Goal: Communication & Community: Connect with others

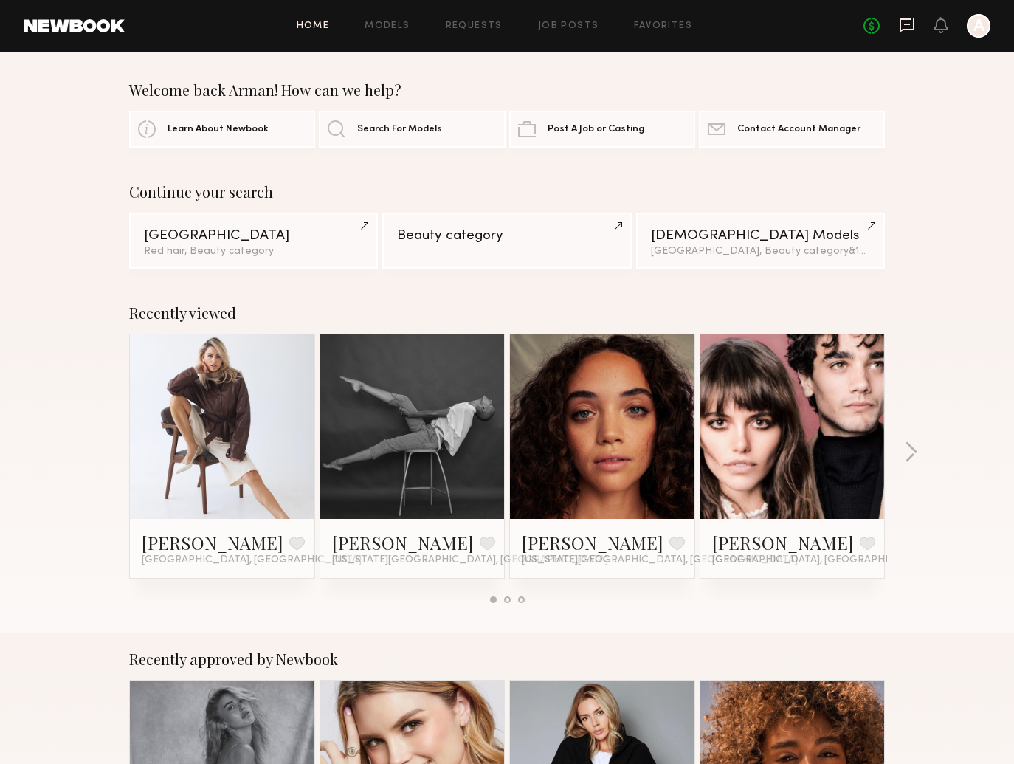
click at [904, 23] on icon at bounding box center [907, 25] width 16 height 16
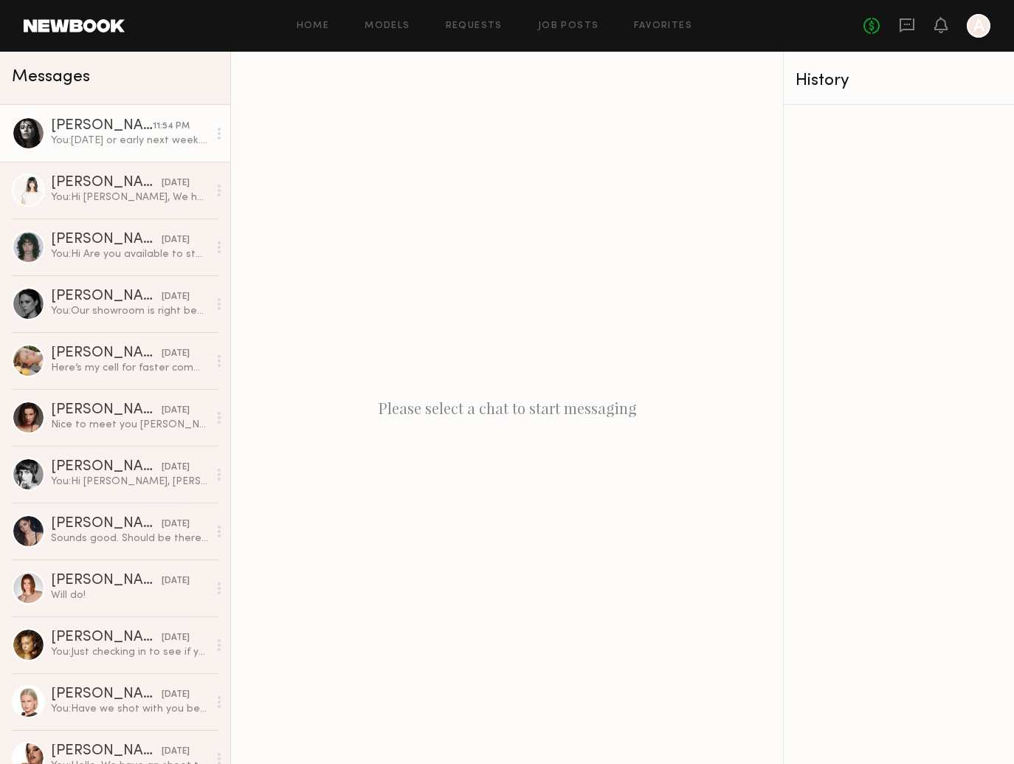
click at [120, 140] on div "You: [DATE] or early next week. Our show room is in [PERSON_NAME][GEOGRAPHIC_DA…" at bounding box center [129, 141] width 157 height 14
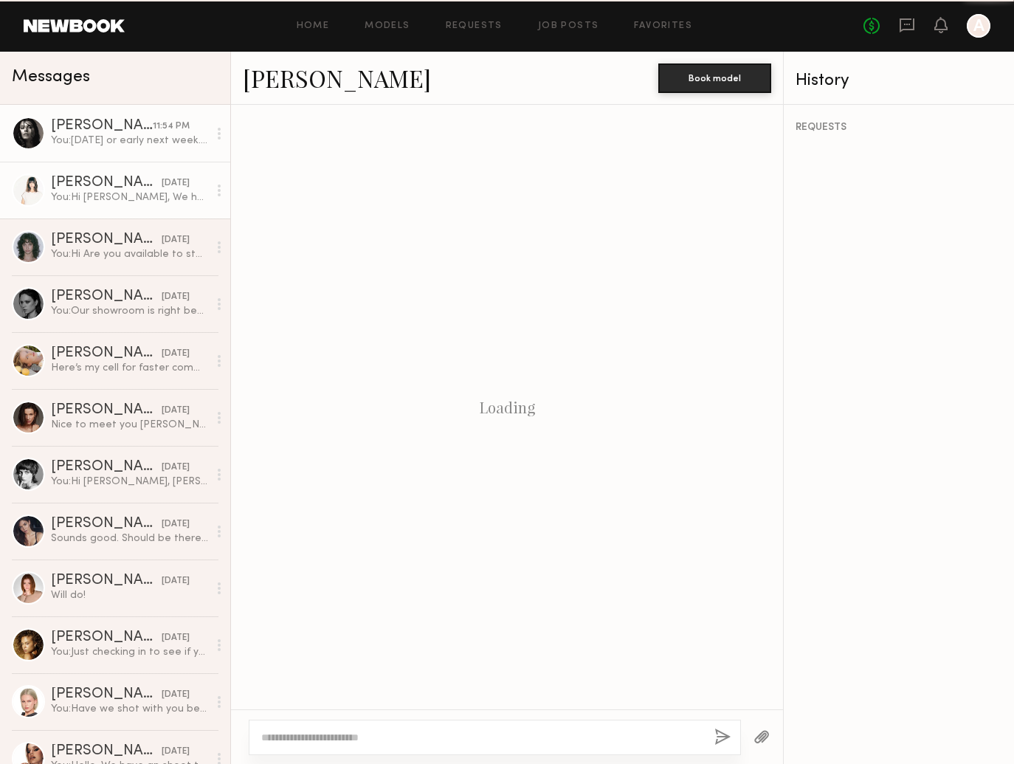
scroll to position [308, 0]
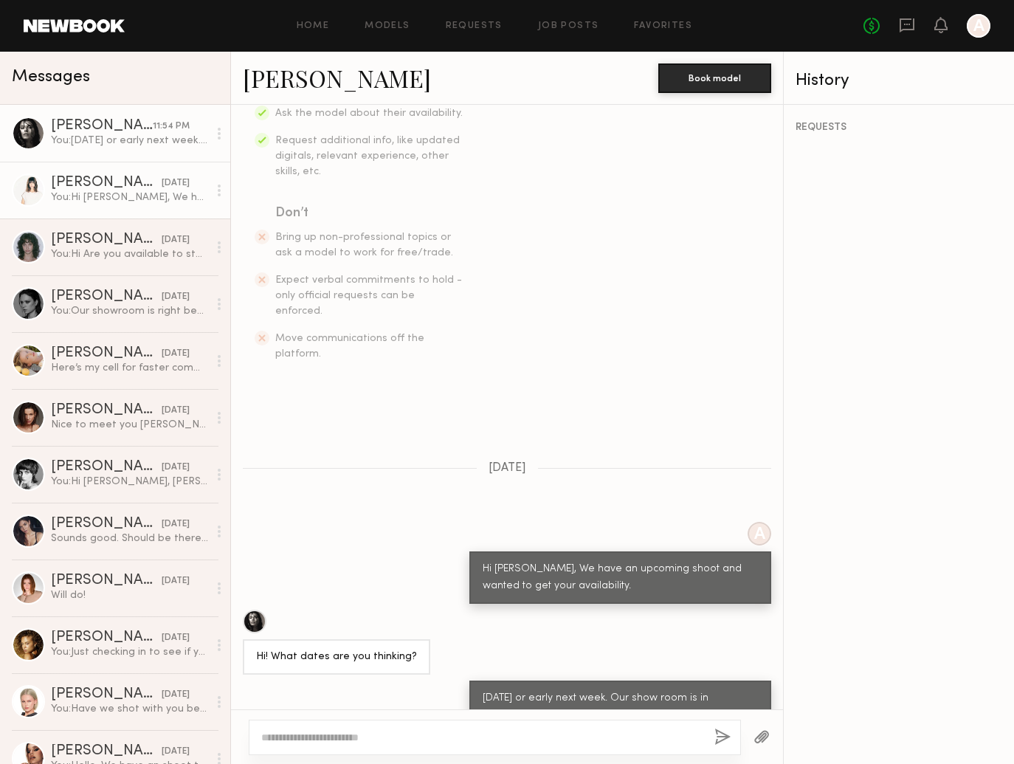
click at [102, 206] on link "[PERSON_NAME] [DATE] You: Hi [PERSON_NAME], We have an upcoming shoot and wante…" at bounding box center [115, 190] width 230 height 57
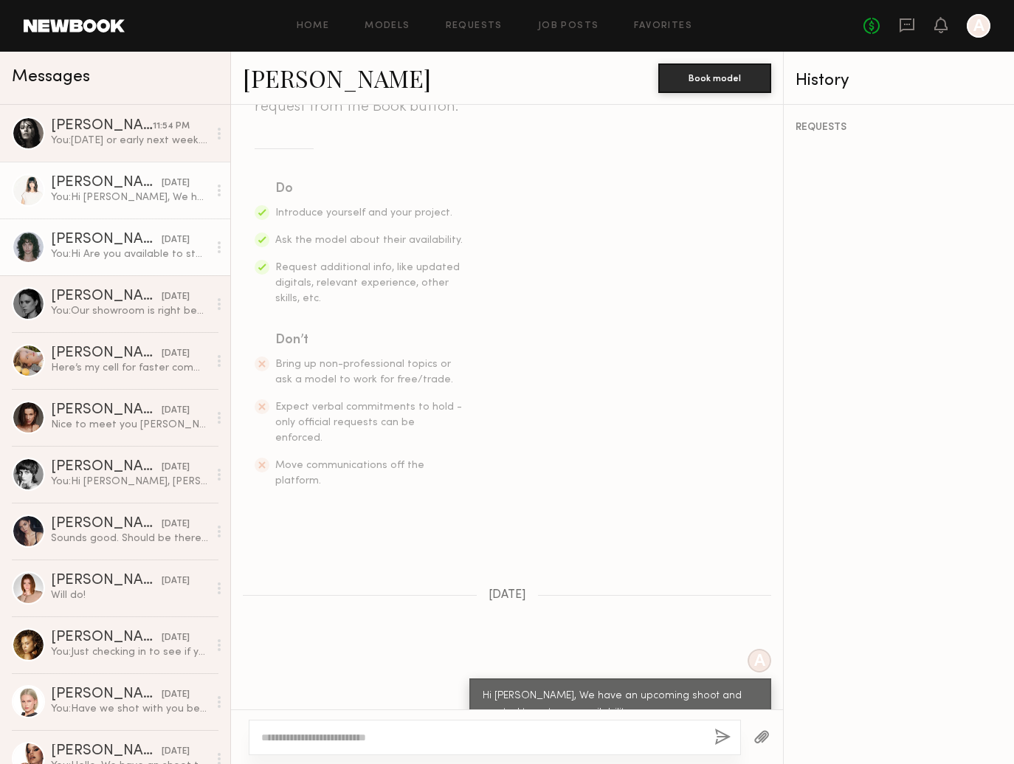
click at [117, 238] on div "[PERSON_NAME]" at bounding box center [106, 240] width 111 height 15
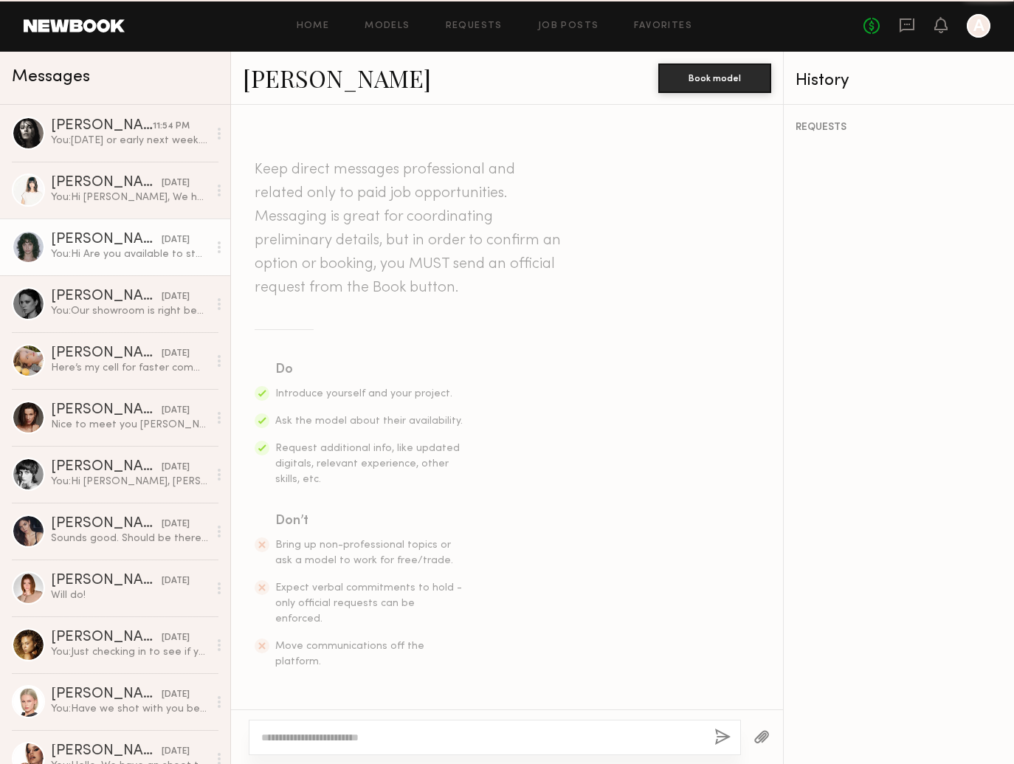
scroll to position [1084, 0]
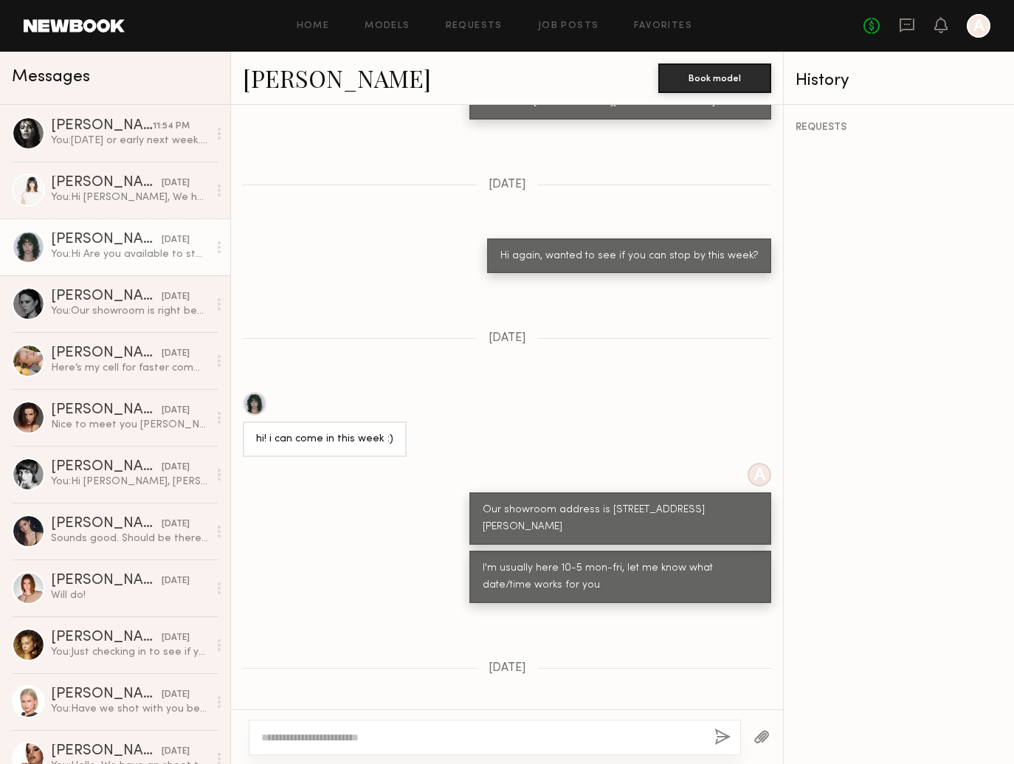
click at [325, 0] on header "Home Models Requests Job Posts Favorites Sign Out No fees up to $5,000 A" at bounding box center [507, 26] width 1014 height 52
click at [87, 312] on div "You: Our showroom is right behind the coffee shop." at bounding box center [129, 311] width 157 height 14
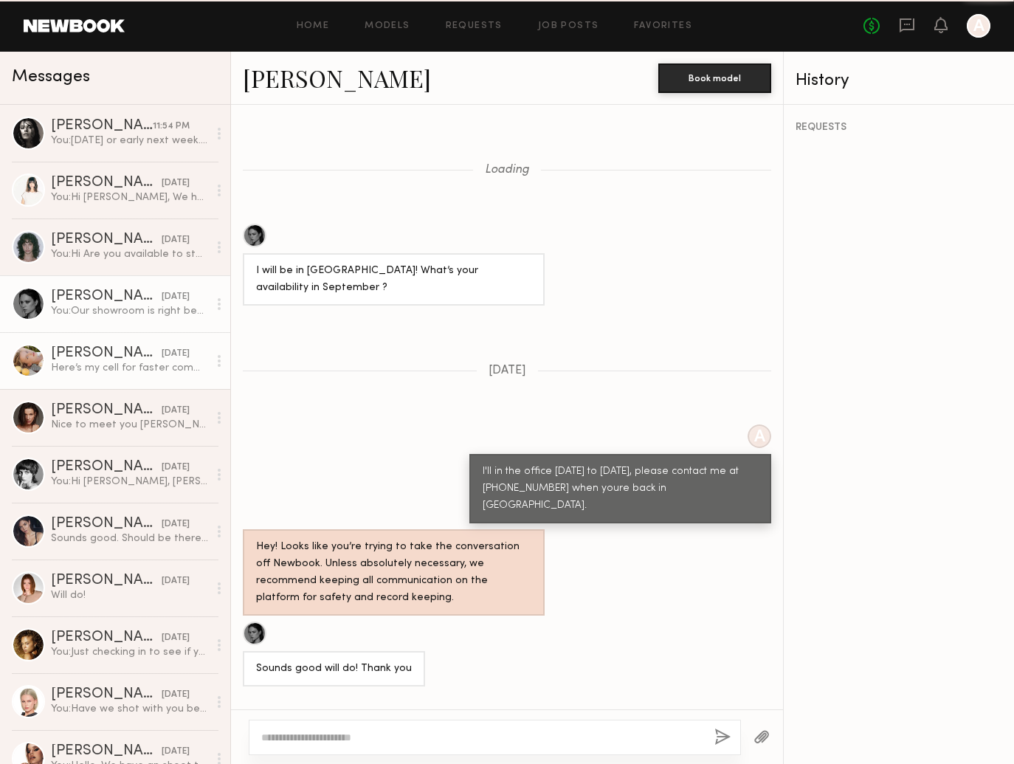
scroll to position [738, 0]
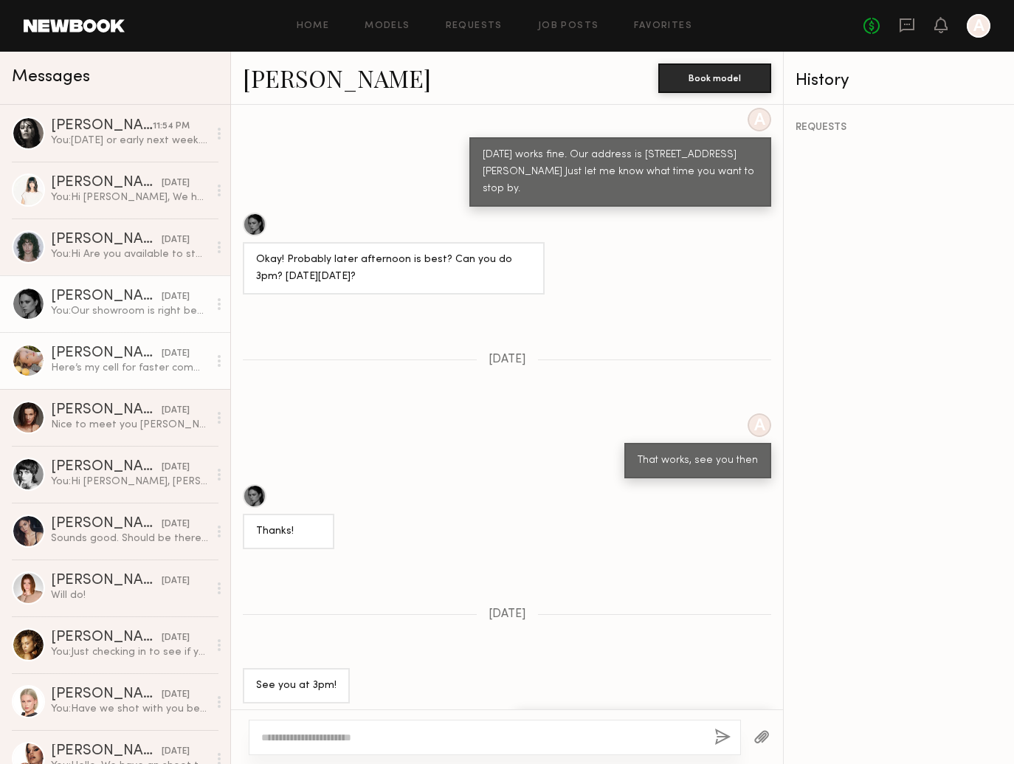
click at [113, 366] on div "Here’s my cell for faster communication [PHONE_NUMBER]" at bounding box center [129, 368] width 157 height 14
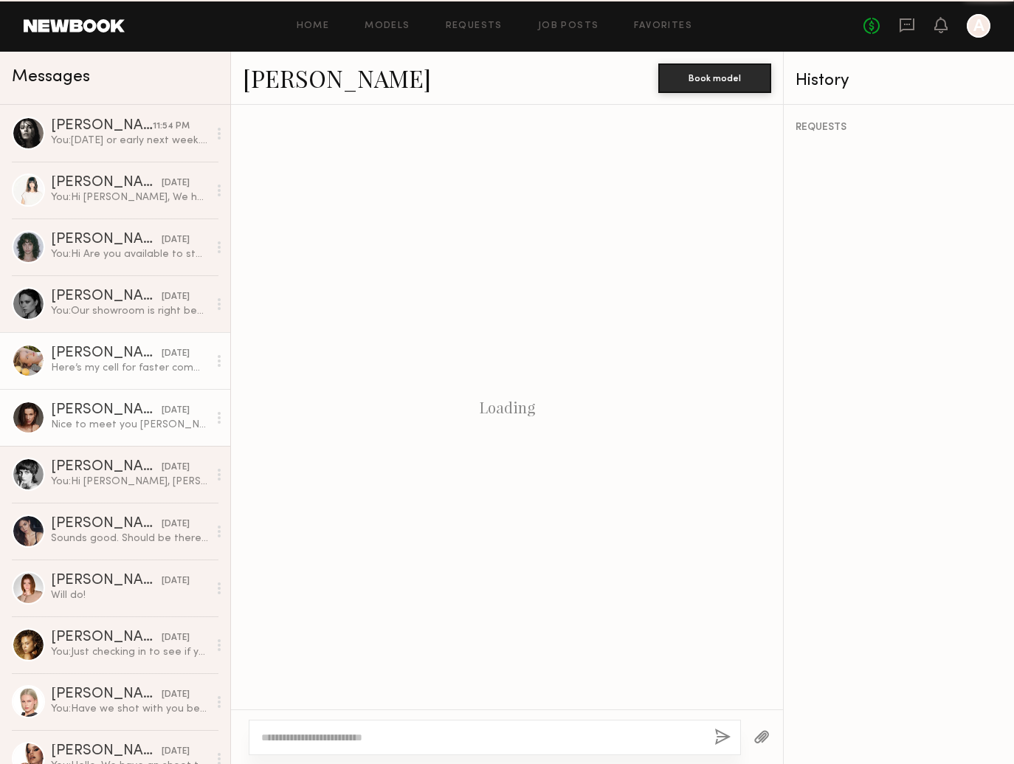
scroll to position [289, 0]
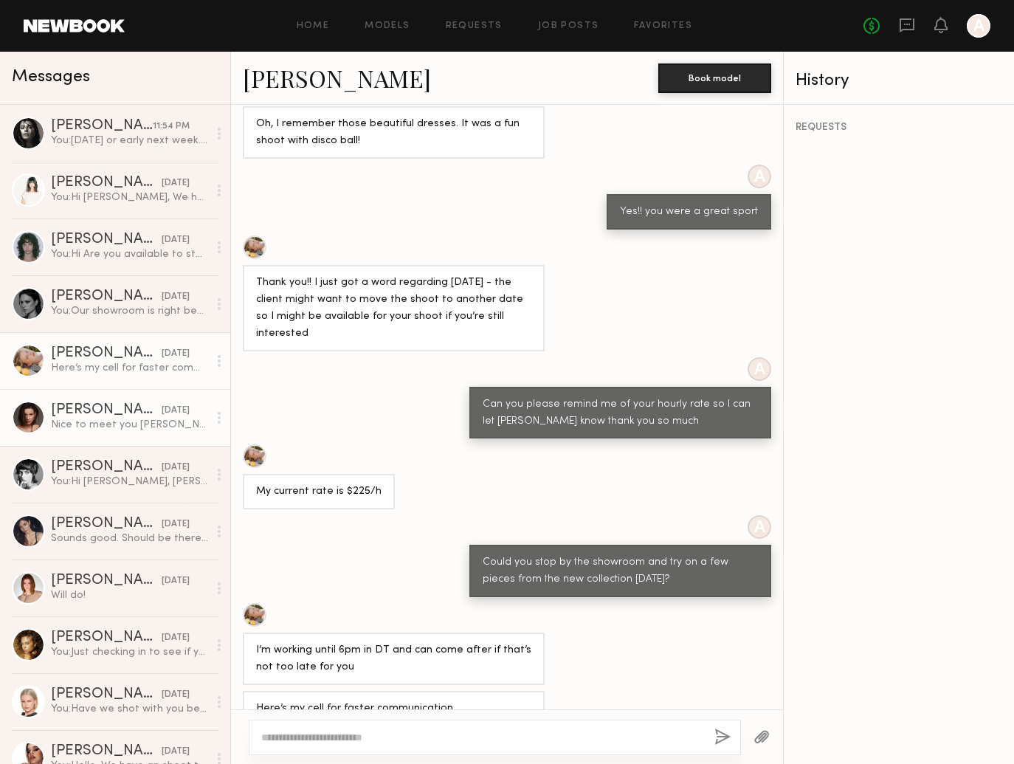
click at [84, 416] on div "[PERSON_NAME]" at bounding box center [106, 410] width 111 height 15
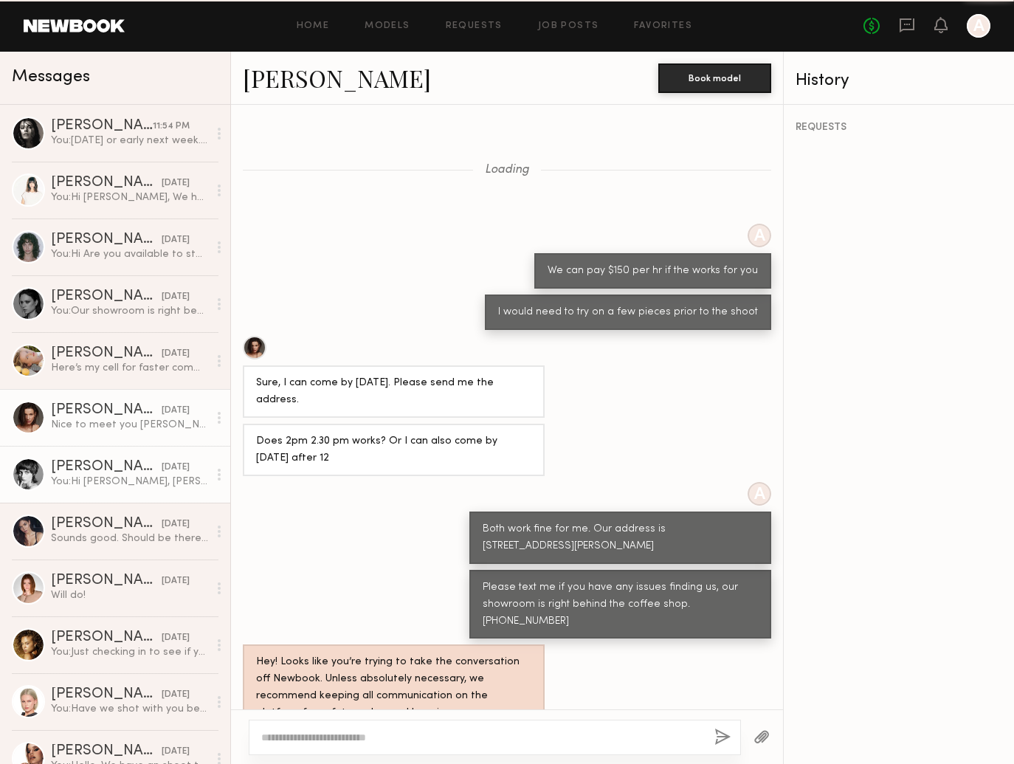
scroll to position [333, 0]
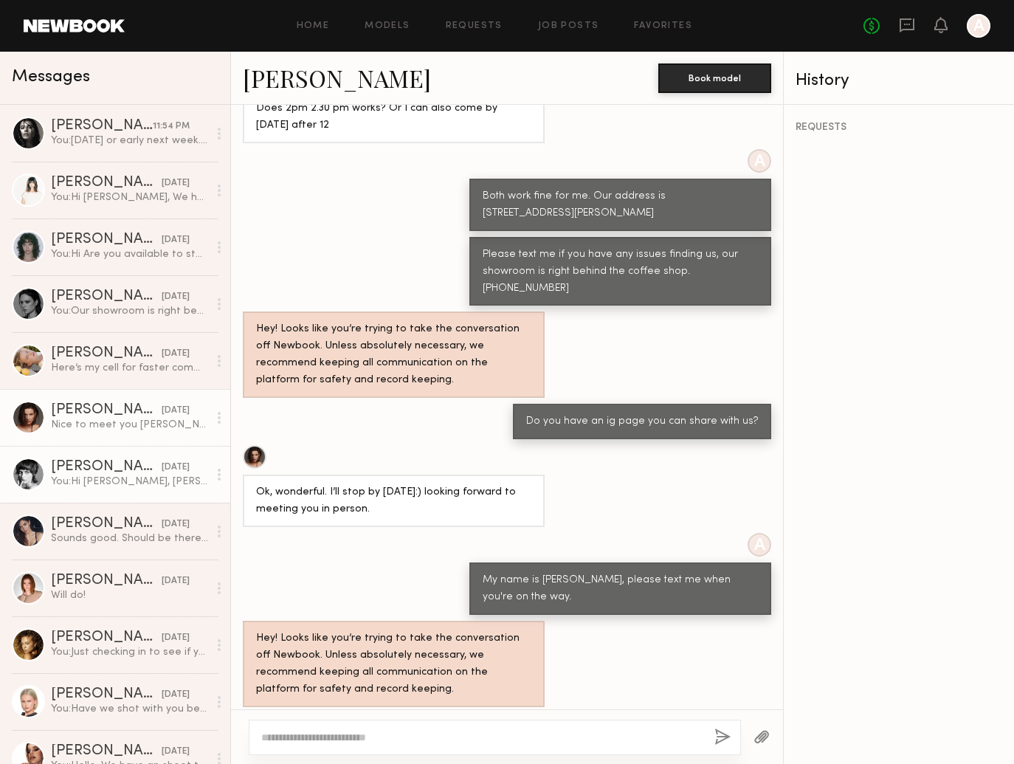
drag, startPoint x: 84, startPoint y: 475, endPoint x: 117, endPoint y: 495, distance: 38.7
click at [84, 475] on div "You: Hi [PERSON_NAME], Hope this finds you well. Are you available for a shoot …" at bounding box center [129, 482] width 157 height 14
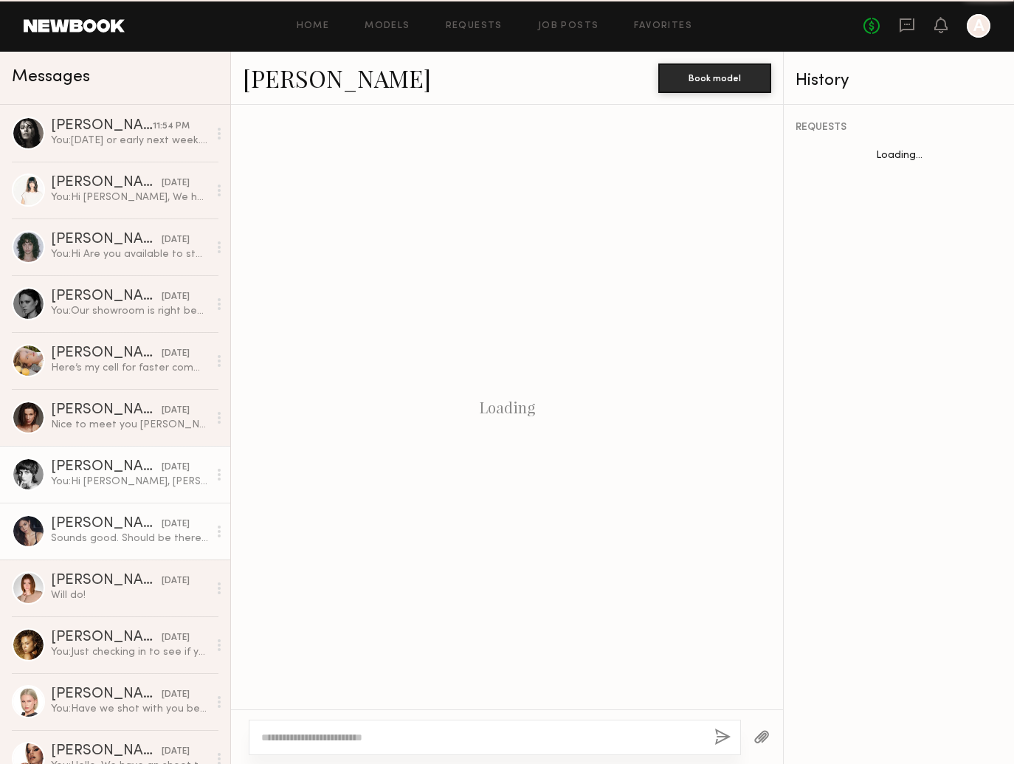
scroll to position [969, 0]
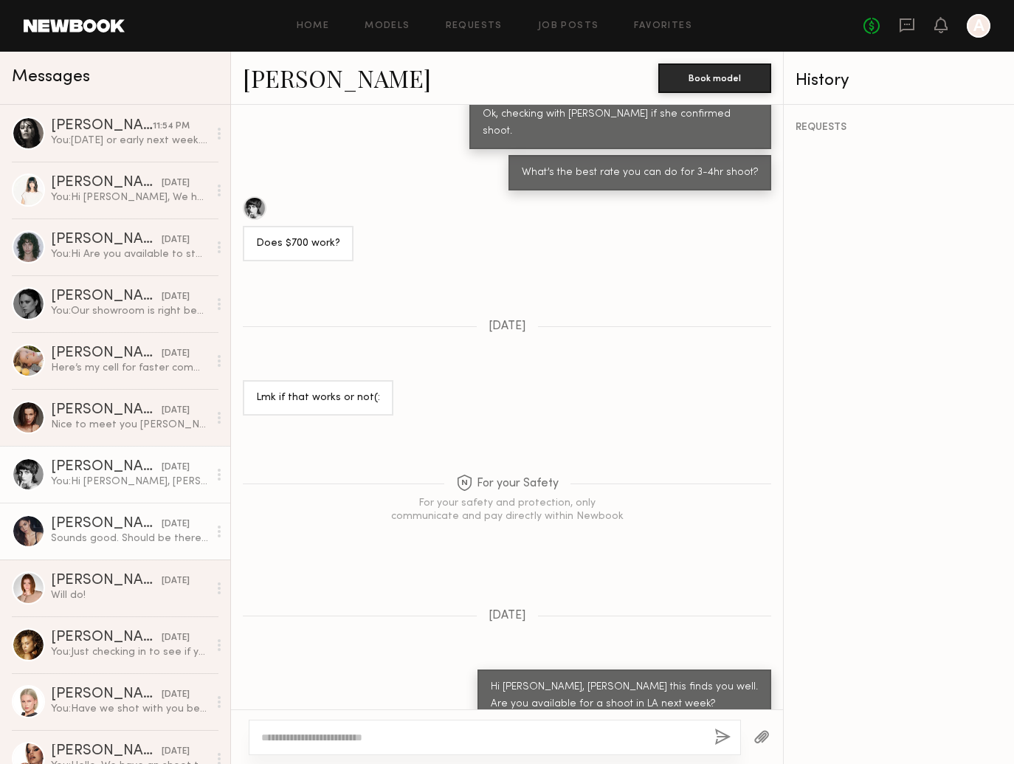
click at [100, 506] on link "[PERSON_NAME] [DATE] Sounds good. Should be there around 12:30" at bounding box center [115, 531] width 230 height 57
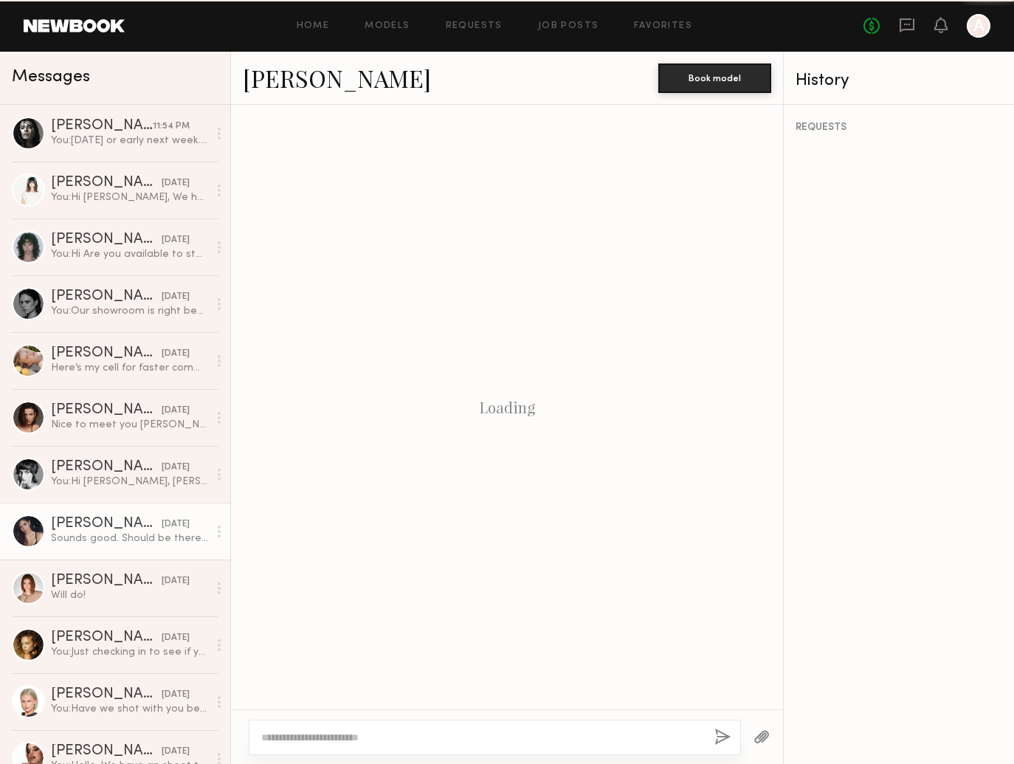
scroll to position [1310, 0]
